Goal: Navigation & Orientation: Find specific page/section

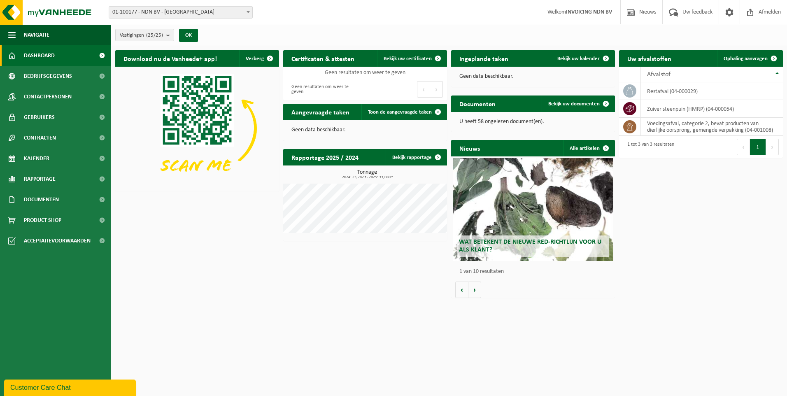
click at [523, 217] on div "Wat betekent de nieuwe RED-richtlijn voor u als klant?" at bounding box center [533, 209] width 160 height 103
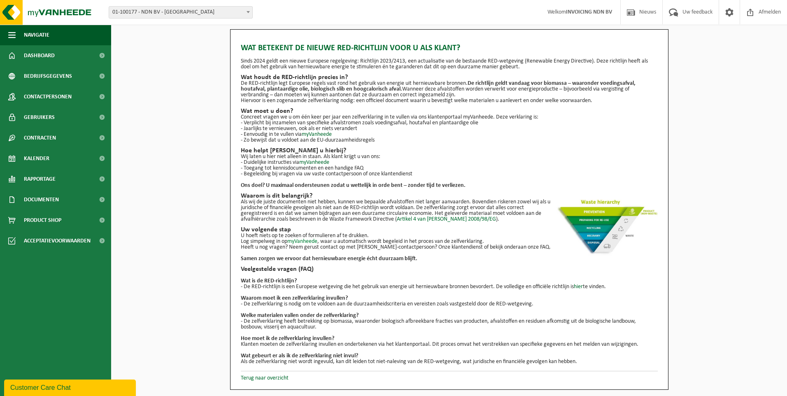
click at [309, 240] on link "myVanheede" at bounding box center [302, 241] width 30 height 6
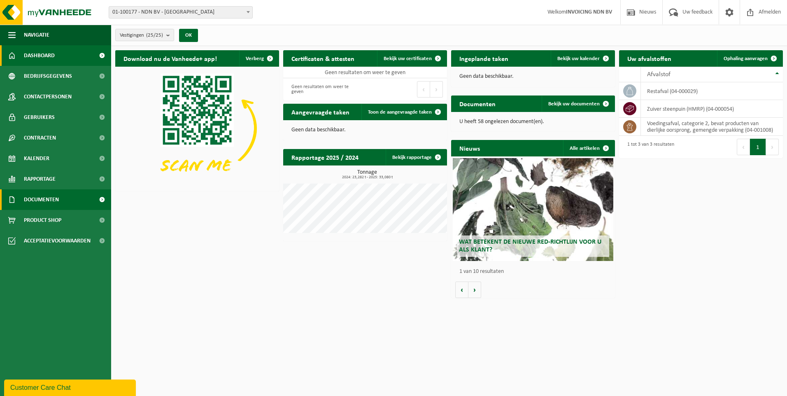
click at [58, 200] on span "Documenten" at bounding box center [41, 199] width 35 height 21
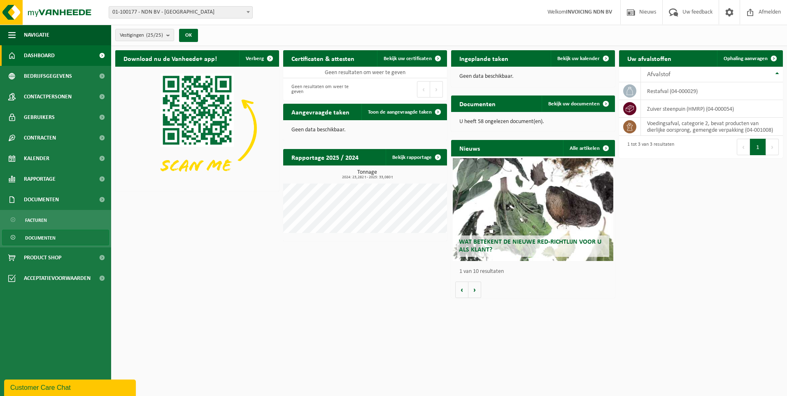
click at [40, 233] on span "Documenten" at bounding box center [40, 238] width 30 height 16
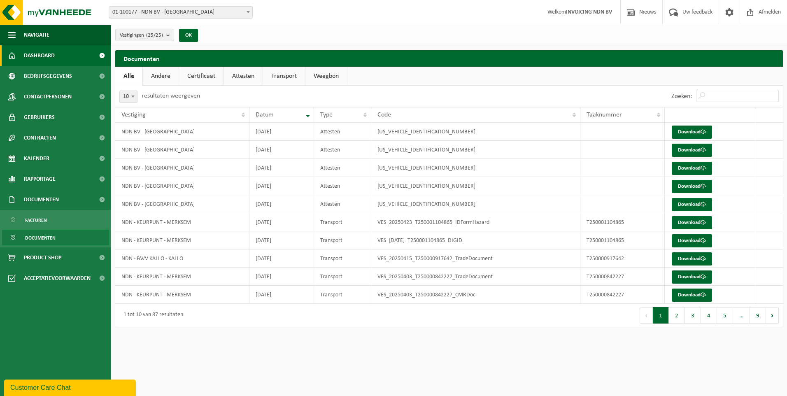
click at [66, 51] on link "Dashboard" at bounding box center [55, 55] width 111 height 21
